Goal: Information Seeking & Learning: Learn about a topic

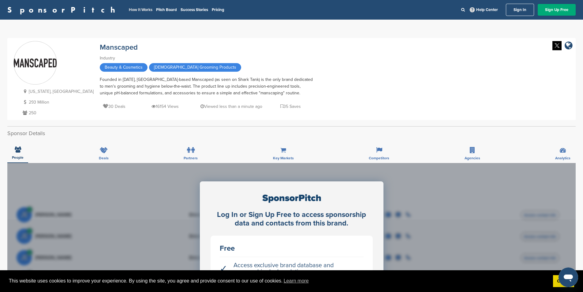
click at [129, 9] on link "How It Works" at bounding box center [141, 9] width 24 height 5
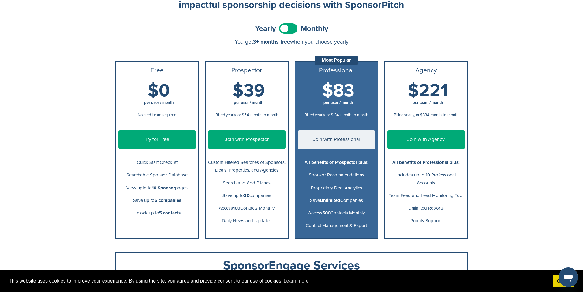
scroll to position [61, 0]
